Goal: Task Accomplishment & Management: Complete application form

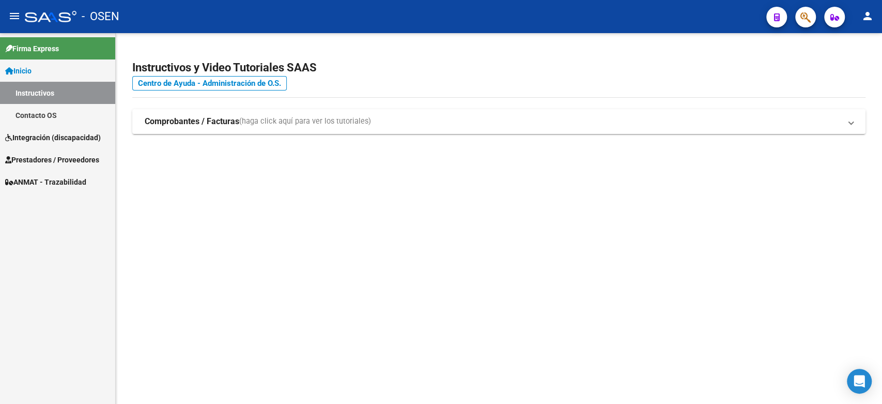
click at [56, 157] on span "Prestadores / Proveedores" at bounding box center [52, 159] width 94 height 11
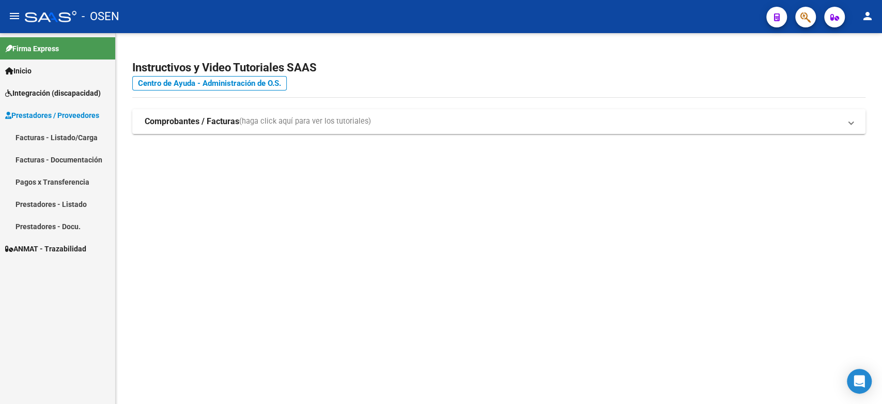
click at [61, 168] on link "Facturas - Documentación" at bounding box center [57, 159] width 115 height 22
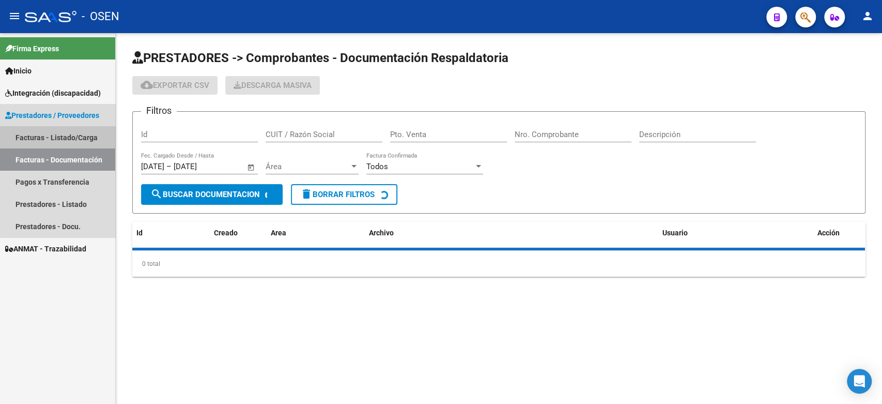
click at [67, 126] on link "Facturas - Listado/Carga" at bounding box center [57, 137] width 115 height 22
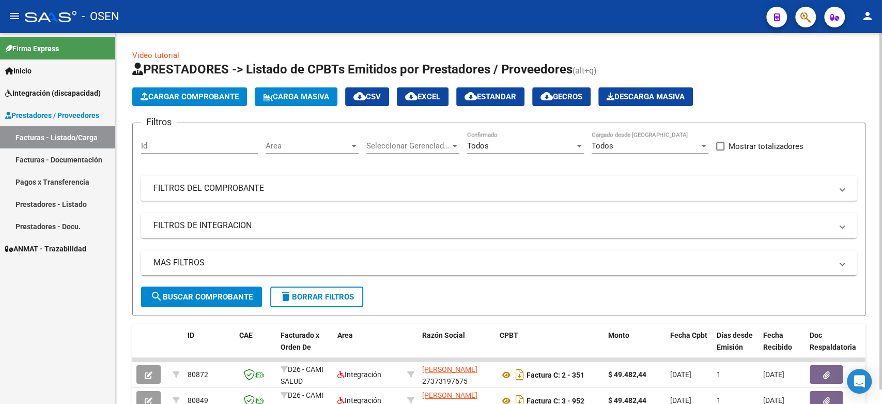
click at [195, 90] on button "Cargar Comprobante" at bounding box center [189, 96] width 115 height 19
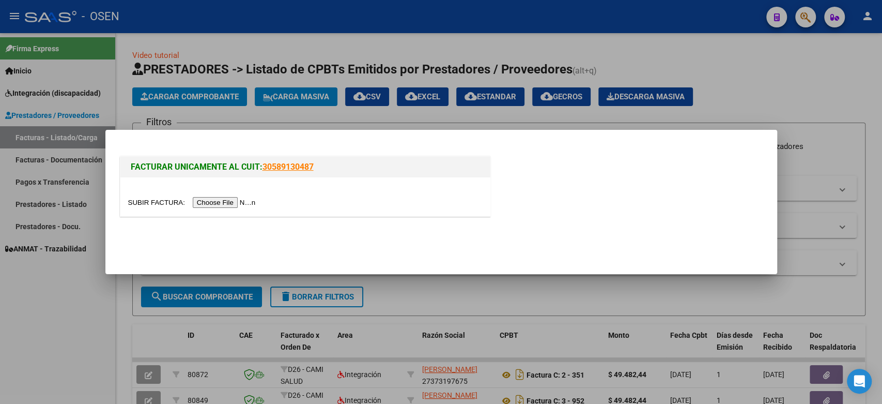
click at [220, 198] on input "file" at bounding box center [193, 202] width 131 height 11
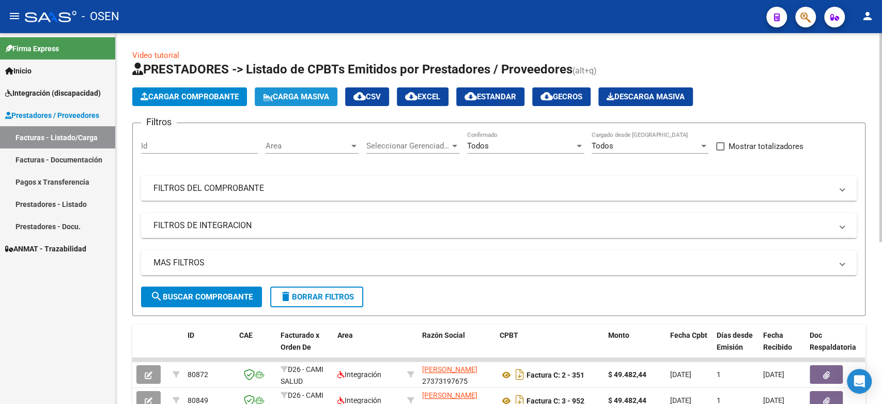
click at [298, 91] on button "Carga Masiva" at bounding box center [296, 96] width 83 height 19
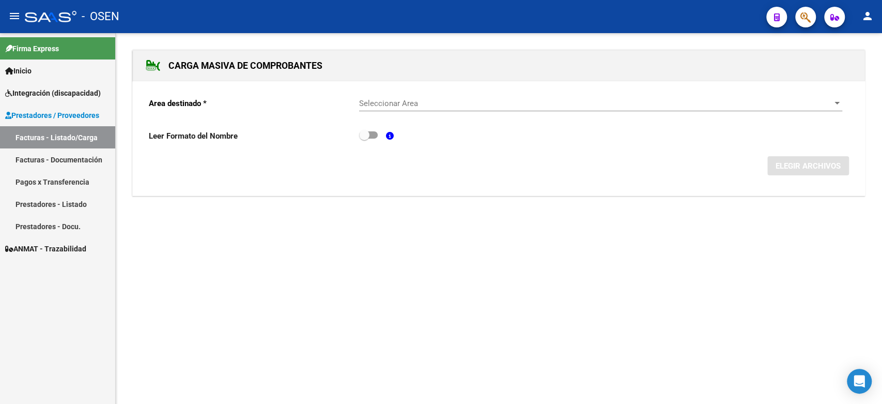
click at [402, 111] on div "Seleccionar Area Seleccionar Area" at bounding box center [600, 105] width 483 height 32
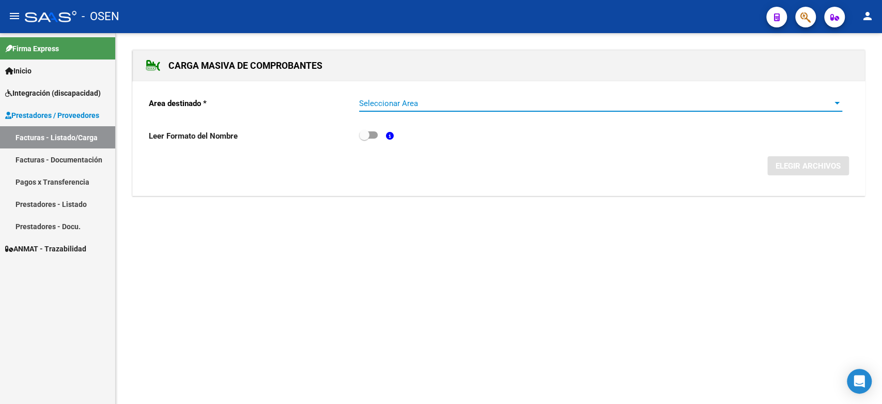
click at [402, 104] on span "Seleccionar Area" at bounding box center [596, 103] width 474 height 9
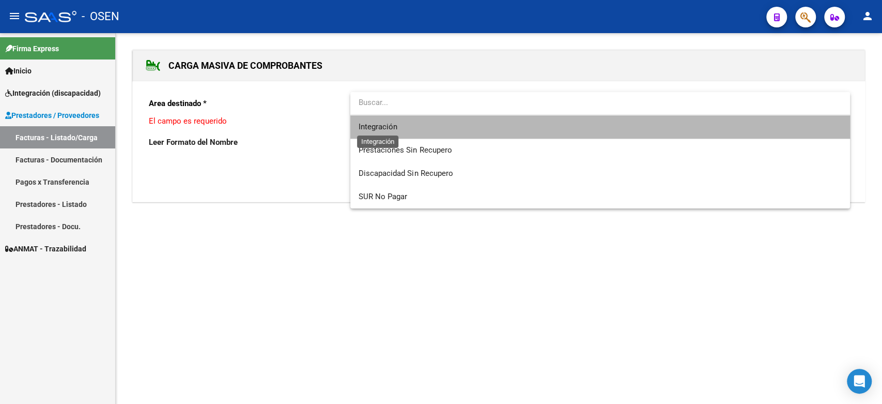
click at [395, 126] on span "Integración" at bounding box center [378, 126] width 39 height 9
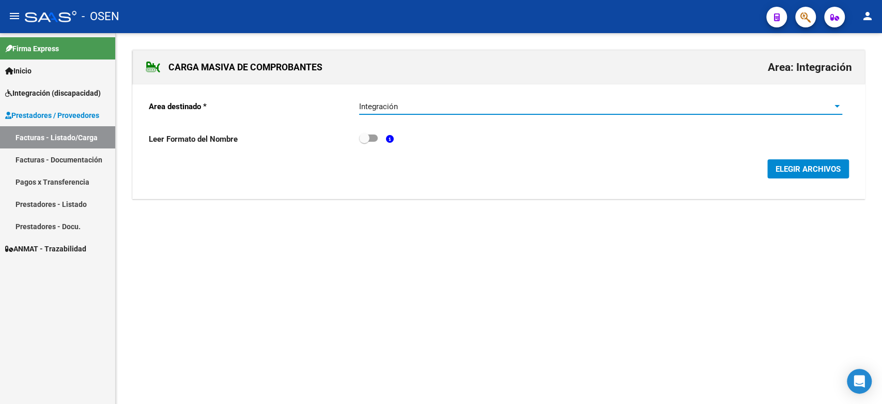
click at [798, 165] on span "ELEGIR ARCHIVOS" at bounding box center [808, 168] width 65 height 9
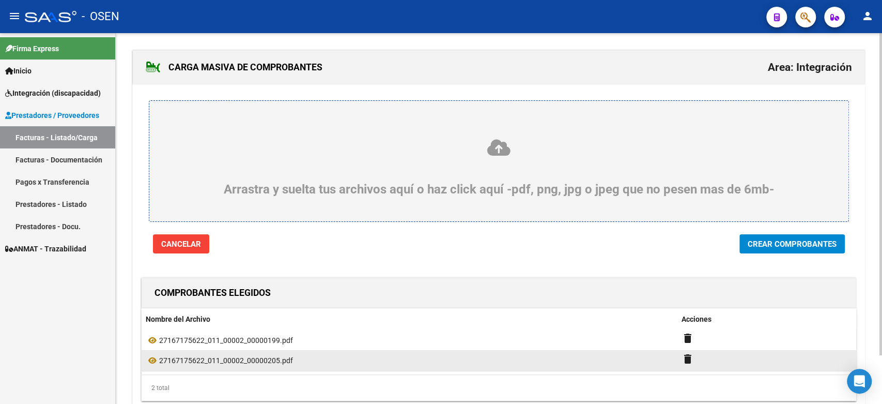
scroll to position [55, 0]
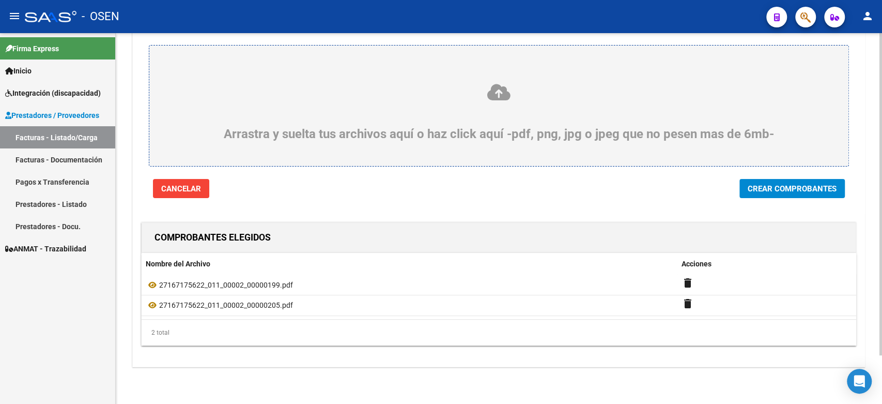
click at [763, 174] on div "Arrastra y suelta tus archivos aquí o haz click aquí -pdf, png, jpg o jpeg que …" at bounding box center [499, 113] width 732 height 169
click at [765, 190] on span "Crear Comprobantes" at bounding box center [792, 188] width 89 height 9
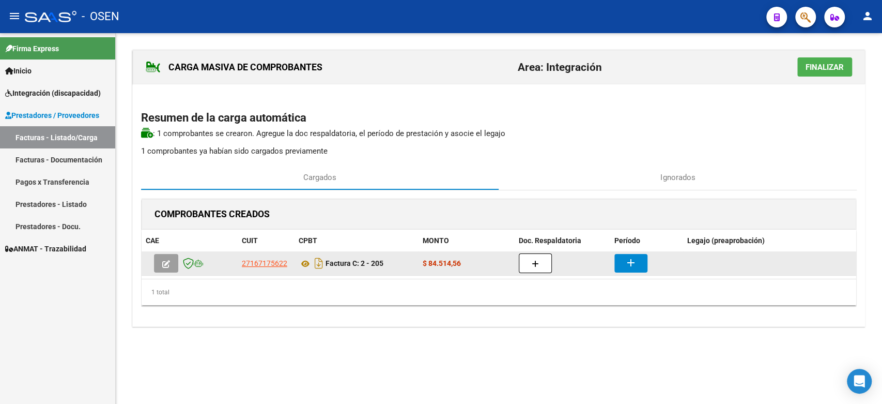
click at [620, 260] on button "add" at bounding box center [630, 263] width 33 height 19
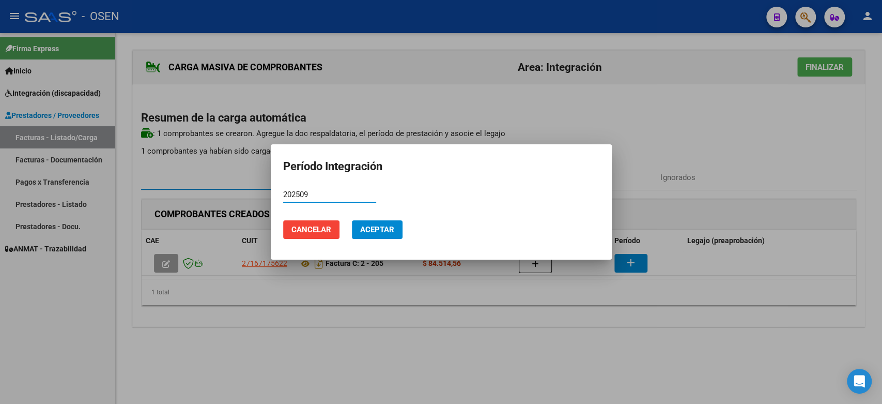
type input "202509"
click at [379, 226] on span "Aceptar" at bounding box center [377, 229] width 34 height 9
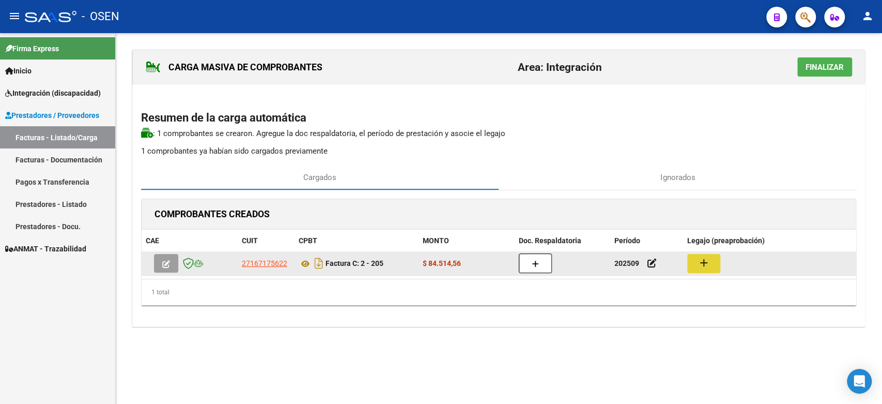
click at [693, 264] on button "add" at bounding box center [703, 263] width 33 height 19
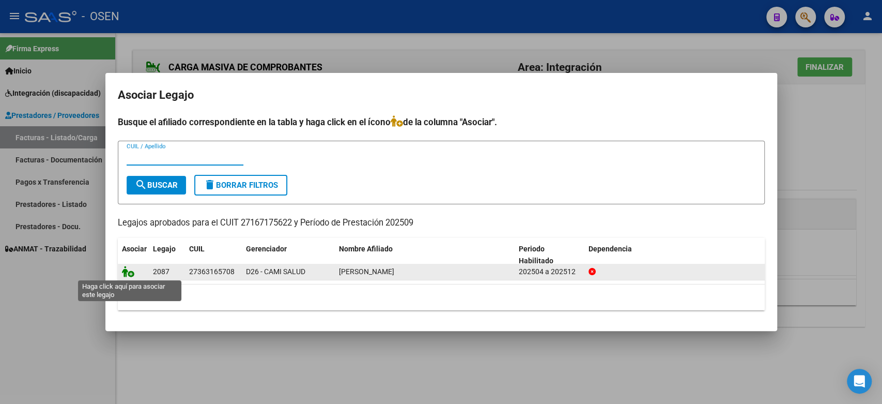
click at [129, 272] on icon at bounding box center [128, 271] width 12 height 11
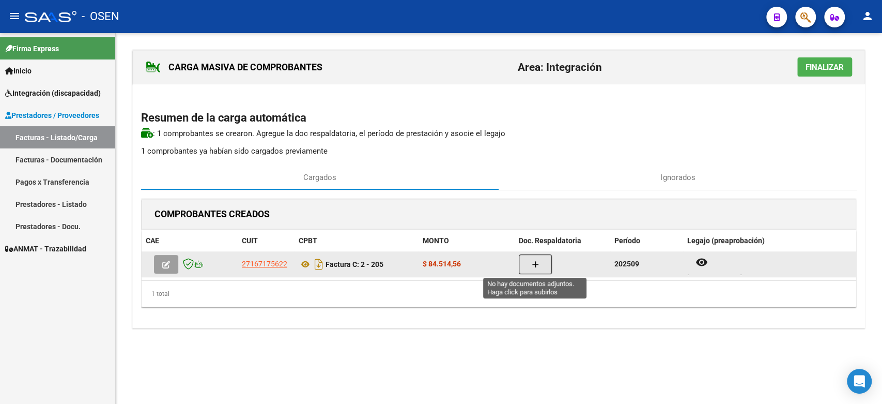
click at [537, 260] on icon "button" at bounding box center [535, 264] width 7 height 8
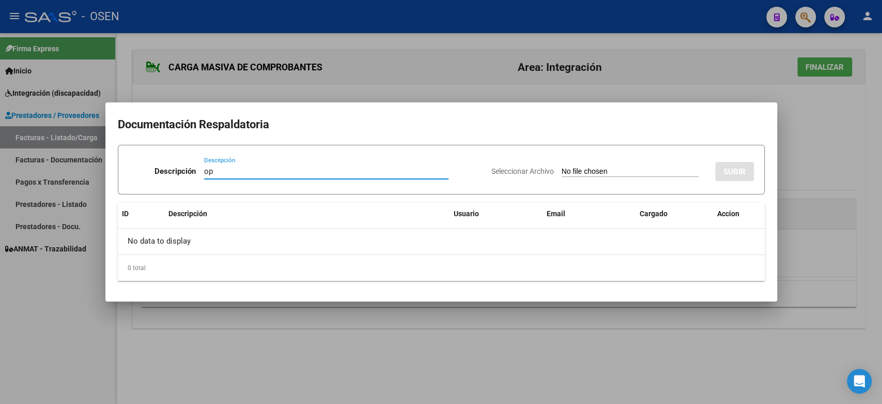
type input "o"
type input "planilla"
click at [587, 167] on input "Seleccionar Archivo" at bounding box center [630, 172] width 137 height 10
type input "C:\fakepath\09 - [PERSON_NAME] DE ASISTENCIA-F.pdf"
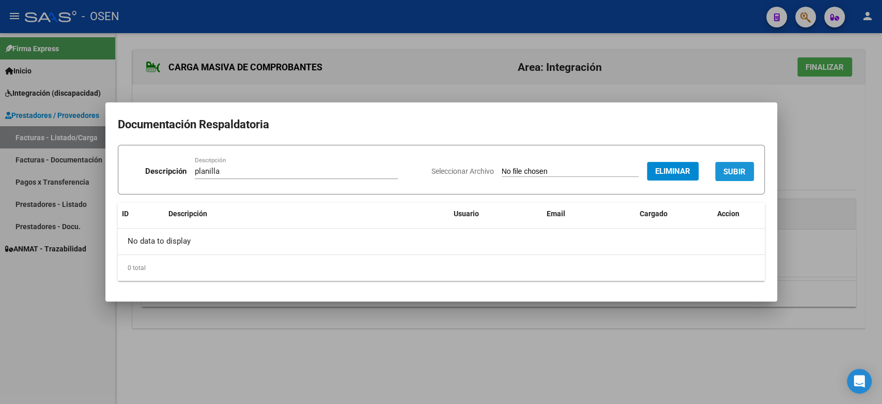
click at [734, 170] on span "SUBIR" at bounding box center [734, 171] width 22 height 9
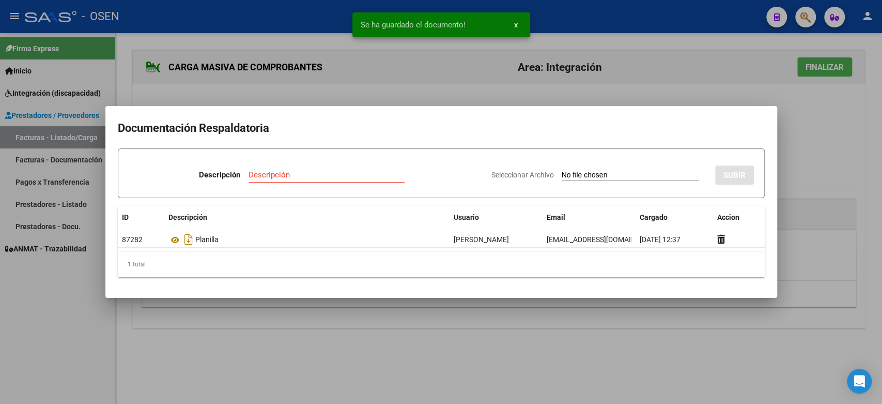
click at [816, 196] on div at bounding box center [441, 202] width 882 height 404
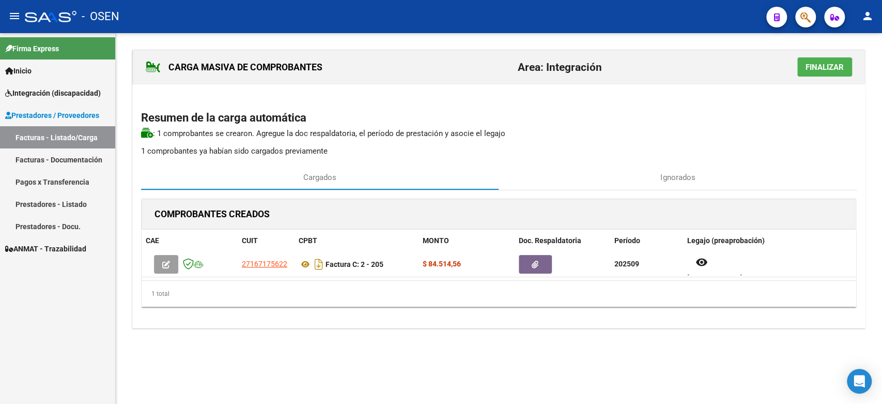
click at [819, 66] on span "Finalizar" at bounding box center [825, 67] width 38 height 9
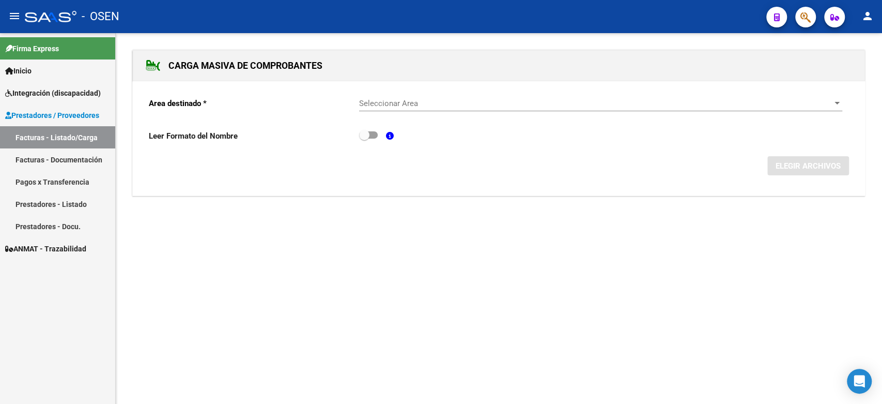
click at [31, 174] on link "Pagos x Transferencia" at bounding box center [57, 182] width 115 height 22
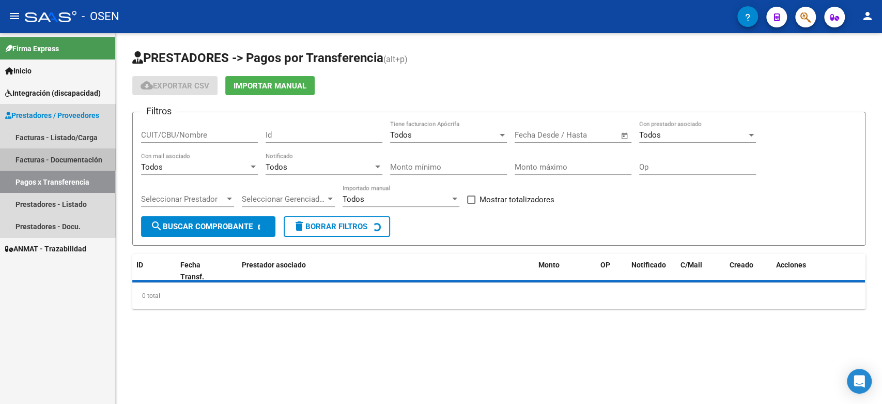
click at [32, 159] on link "Facturas - Documentación" at bounding box center [57, 159] width 115 height 22
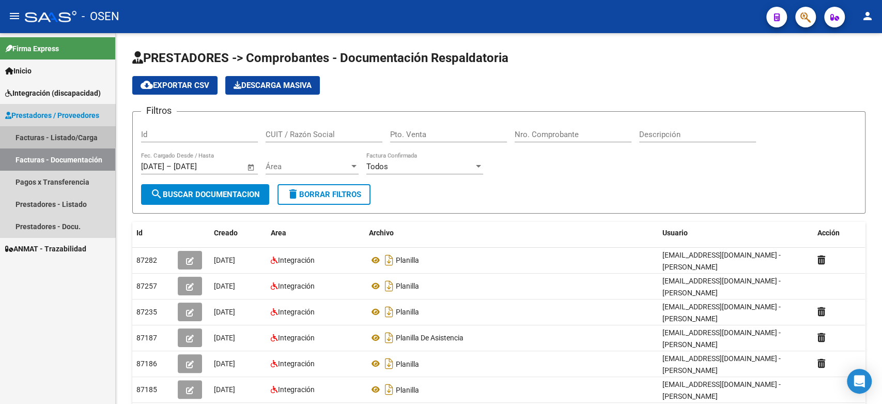
click at [57, 133] on link "Facturas - Listado/Carga" at bounding box center [57, 137] width 115 height 22
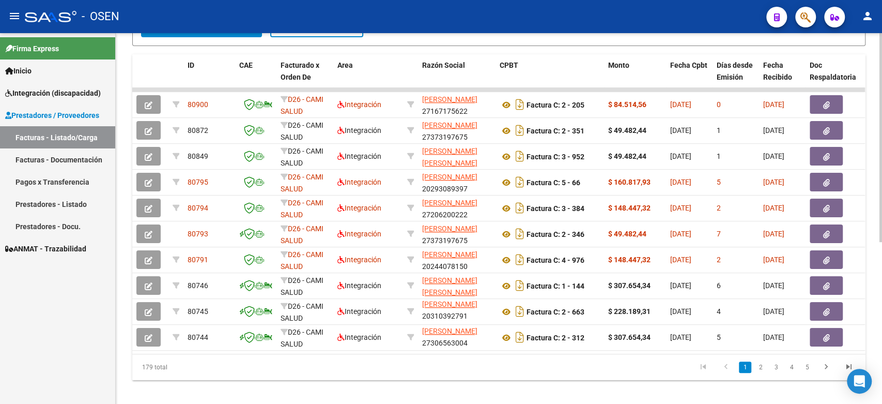
scroll to position [287, 0]
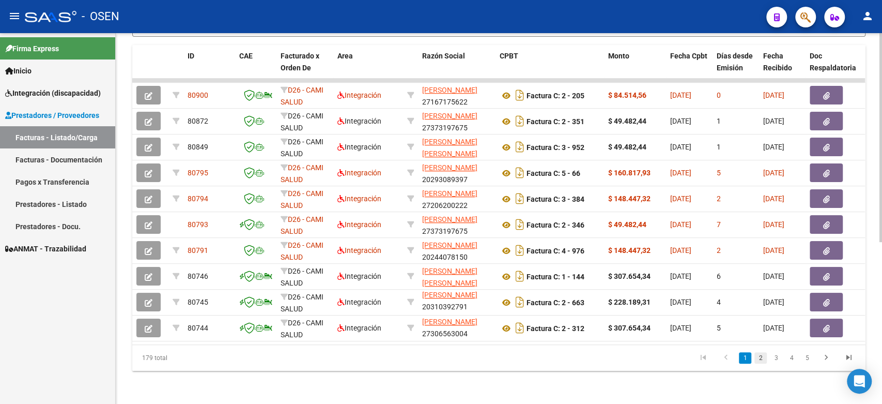
click at [762, 354] on link "2" at bounding box center [760, 357] width 12 height 11
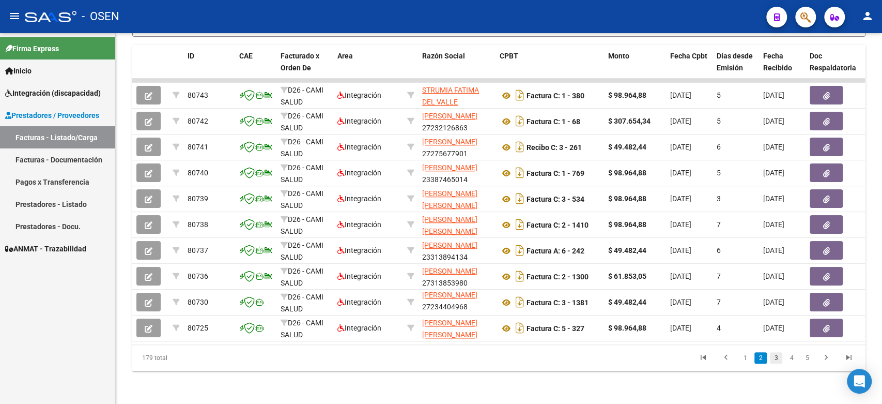
click at [777, 357] on link "3" at bounding box center [776, 357] width 12 height 11
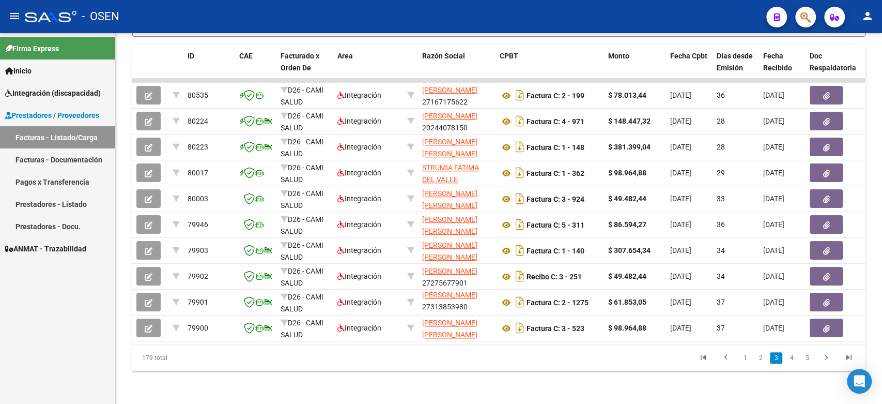
click at [876, 14] on button "person" at bounding box center [867, 16] width 21 height 21
click at [865, 61] on button "exit_to_app Salir" at bounding box center [846, 68] width 63 height 25
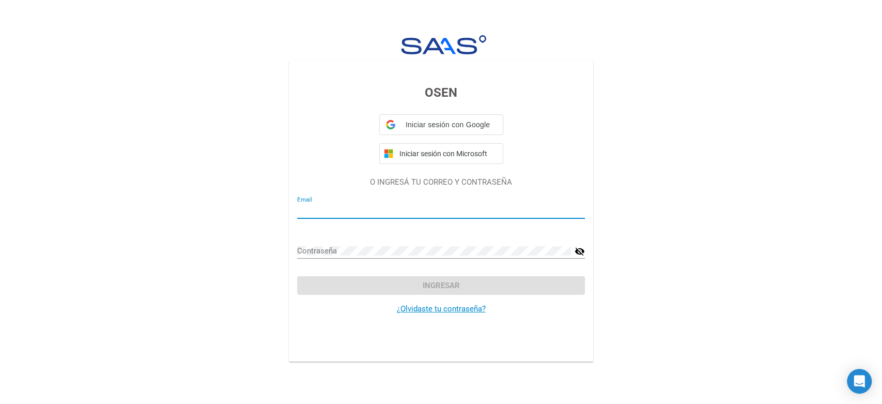
type input "[EMAIL_ADDRESS][DOMAIN_NAME]"
